Goal: Task Accomplishment & Management: Manage account settings

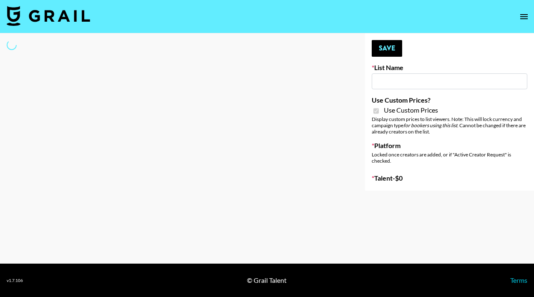
type input "HaruHaru Wonder 15/10"
checkbox input "true"
select select "Brand"
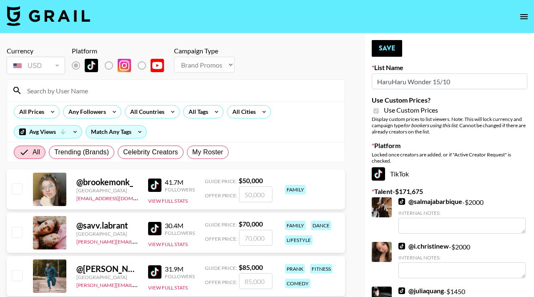
click at [216, 143] on div "All Trending (Brands) Celebrity Creators My Roster" at bounding box center [121, 152] width 218 height 20
click at [214, 149] on span "My Roster" at bounding box center [207, 152] width 31 height 10
click at [192, 152] on input "My Roster" at bounding box center [192, 152] width 0 height 0
radio input "true"
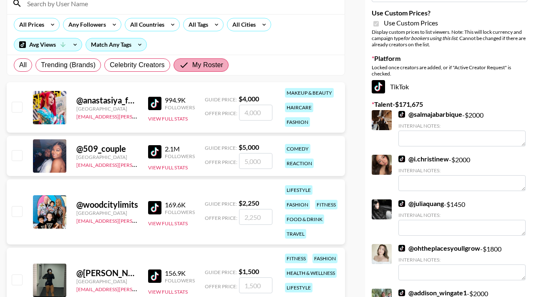
scroll to position [88, 0]
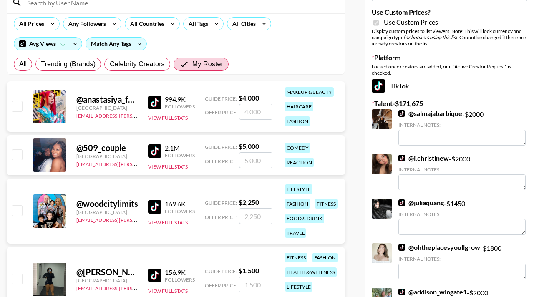
click at [19, 98] on div "@ anastasiya_fukkacumi1 United States hadlea.lindstrom@grail-talent.com 994.9K …" at bounding box center [176, 106] width 338 height 50
click at [19, 103] on input "checkbox" at bounding box center [17, 106] width 10 height 10
checkbox input "true"
type input "4000"
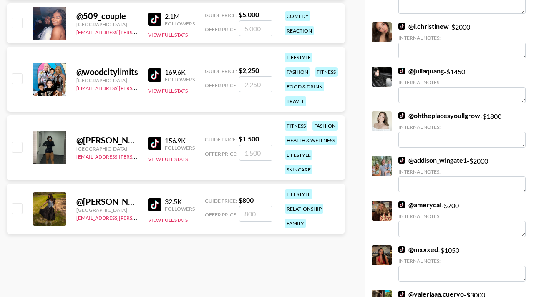
click at [18, 207] on input "checkbox" at bounding box center [17, 208] width 10 height 10
checkbox input "true"
type input "800"
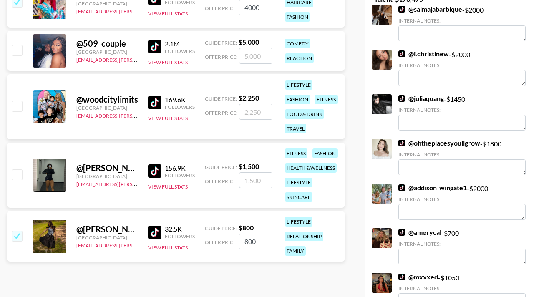
scroll to position [0, 0]
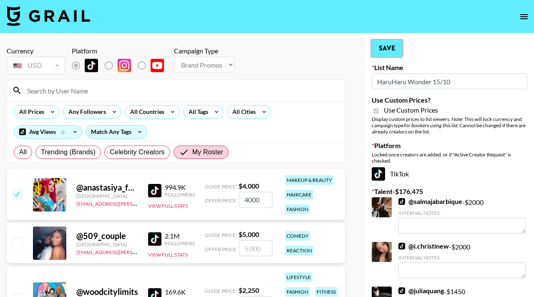
click at [386, 42] on button "Save" at bounding box center [386, 48] width 30 height 17
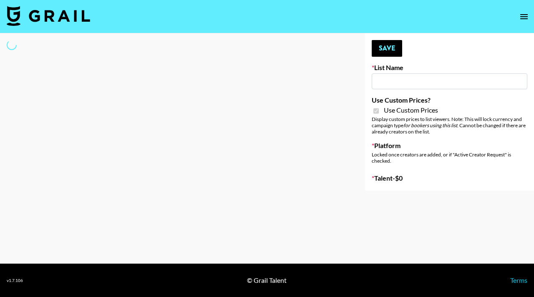
type input "Walmart Fashion"
checkbox input "true"
select select "Brand"
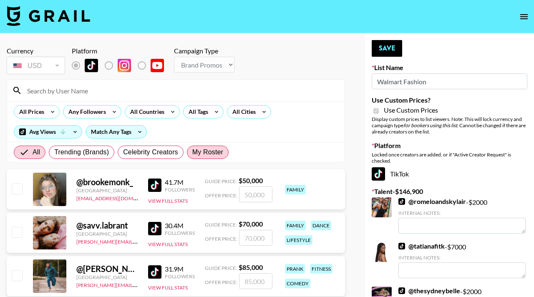
click at [203, 146] on label "My Roster" at bounding box center [208, 151] width 42 height 13
click at [192, 152] on input "My Roster" at bounding box center [192, 152] width 0 height 0
radio input "true"
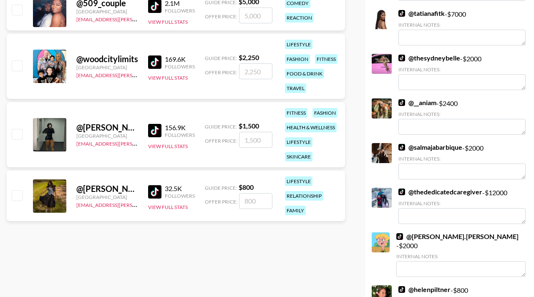
scroll to position [235, 0]
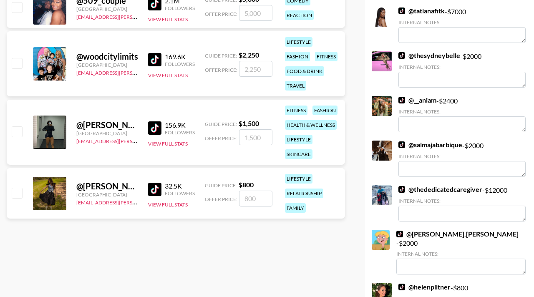
click at [13, 192] on input "checkbox" at bounding box center [17, 193] width 10 height 10
checkbox input "true"
type input "800"
click at [19, 133] on input "checkbox" at bounding box center [17, 131] width 10 height 10
checkbox input "true"
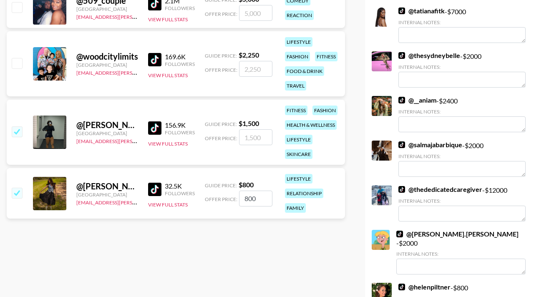
type input "1500"
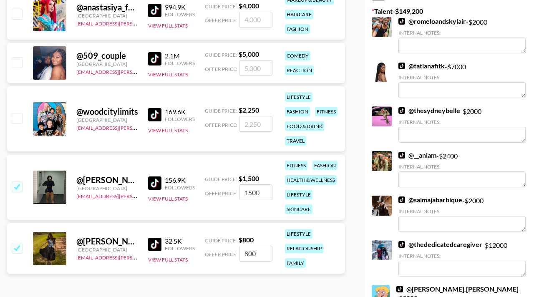
scroll to position [178, 0]
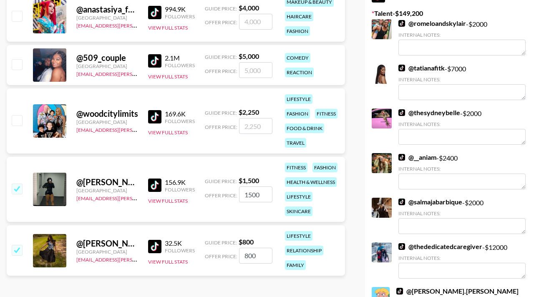
click at [18, 122] on input "checkbox" at bounding box center [17, 120] width 10 height 10
checkbox input "true"
type input "2250"
click at [16, 75] on div "@ 509_couple [GEOGRAPHIC_DATA] [PERSON_NAME][EMAIL_ADDRESS][DOMAIN_NAME] 2.1M F…" at bounding box center [176, 65] width 338 height 40
click at [16, 66] on input "checkbox" at bounding box center [17, 64] width 10 height 10
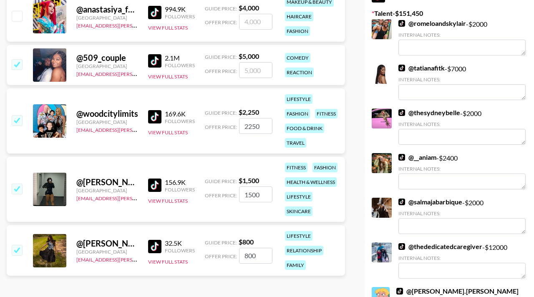
checkbox input "true"
type input "5000"
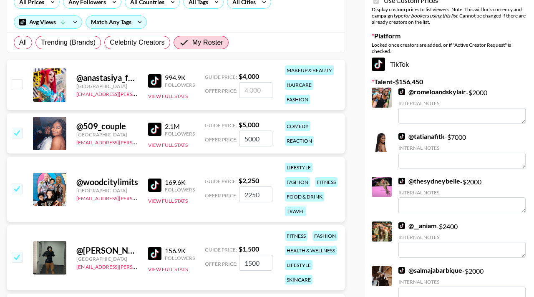
click at [15, 81] on input "checkbox" at bounding box center [17, 84] width 10 height 10
checkbox input "true"
type input "4000"
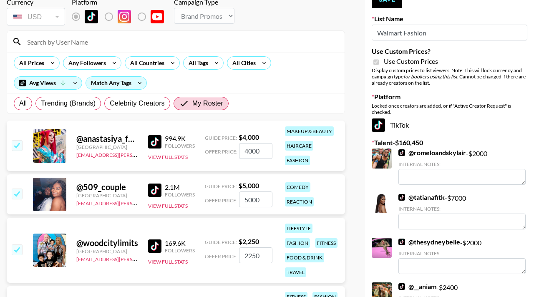
scroll to position [25, 0]
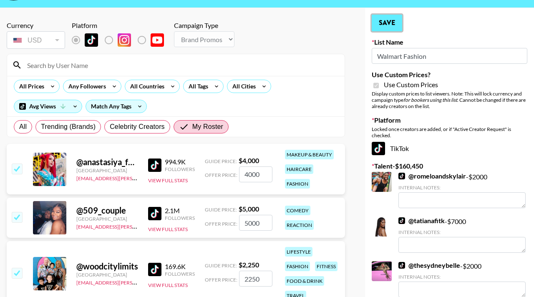
click at [386, 28] on button "Save" at bounding box center [386, 23] width 30 height 17
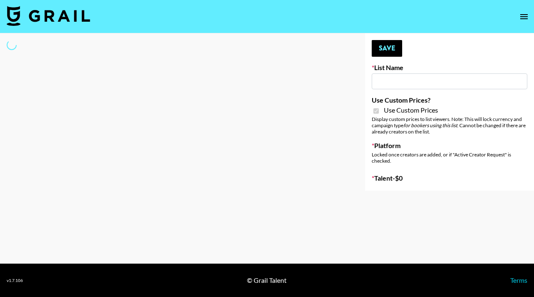
type input "Hot Chocolate Brand - US"
checkbox input "true"
select select "Brand"
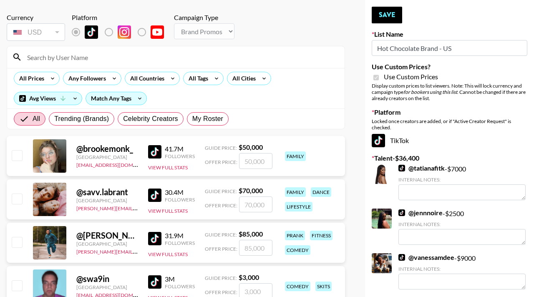
scroll to position [38, 0]
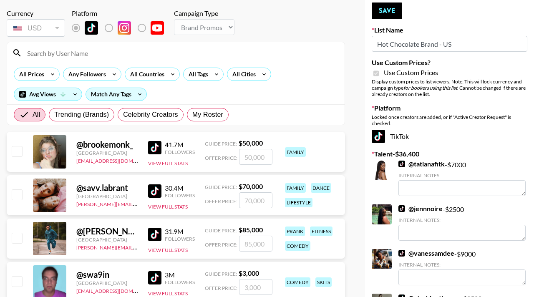
click at [198, 122] on div "All Trending (Brands) Celebrity Creators My Roster" at bounding box center [121, 115] width 218 height 20
click at [199, 118] on span "My Roster" at bounding box center [207, 115] width 31 height 10
click at [192, 115] on input "My Roster" at bounding box center [192, 115] width 0 height 0
radio input "true"
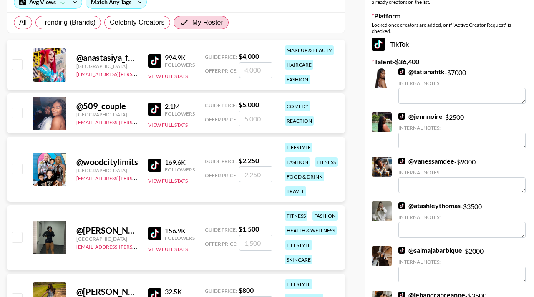
scroll to position [131, 0]
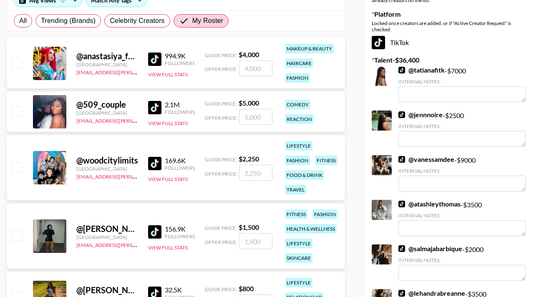
click at [22, 63] on input "checkbox" at bounding box center [17, 63] width 10 height 10
checkbox input "true"
type input "4000"
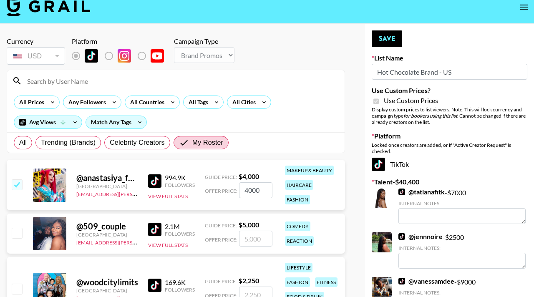
scroll to position [5, 0]
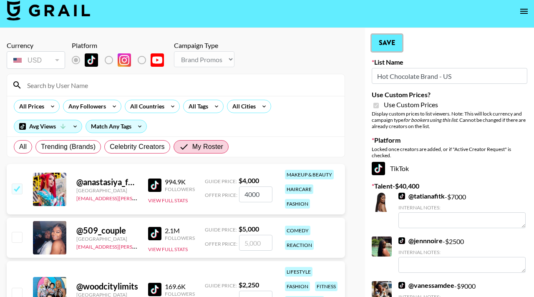
click at [381, 45] on button "Save" at bounding box center [386, 43] width 30 height 17
